Goal: Task Accomplishment & Management: Manage account settings

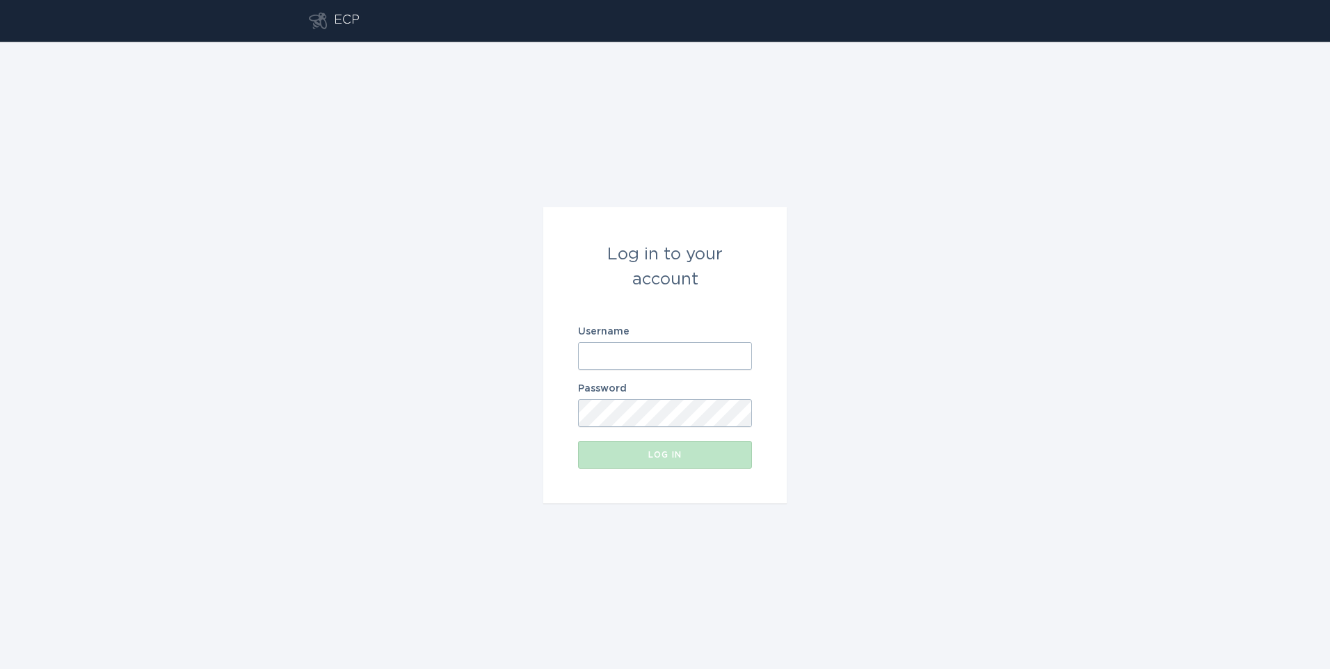
type input "[EMAIL_ADDRESS][DOMAIN_NAME]"
click at [703, 356] on input "[EMAIL_ADDRESS][DOMAIN_NAME]" at bounding box center [665, 356] width 174 height 28
click at [917, 417] on div "Log in to your account Username [EMAIL_ADDRESS][DOMAIN_NAME] Password Log in" at bounding box center [665, 355] width 1330 height 627
click at [702, 452] on div "Log in" at bounding box center [665, 455] width 160 height 8
